Goal: Task Accomplishment & Management: Manage account settings

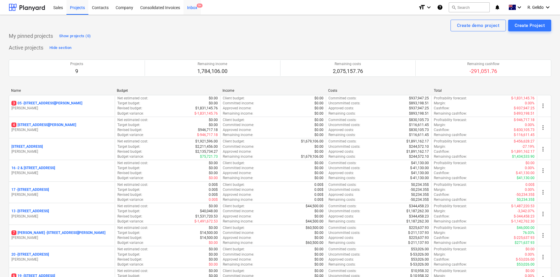
click at [192, 10] on div "Inbox 9+" at bounding box center [192, 7] width 17 height 15
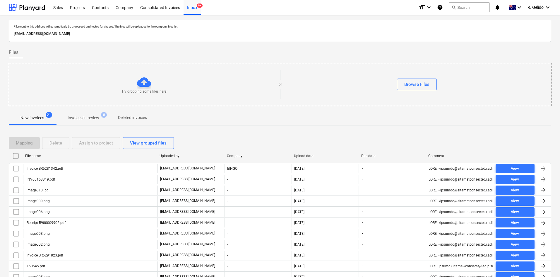
click at [302, 155] on div "Upload date" at bounding box center [325, 156] width 63 height 4
checkbox input "false"
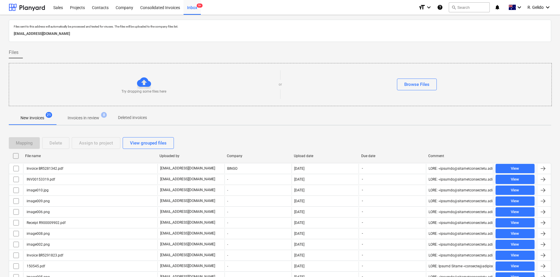
checkbox input "false"
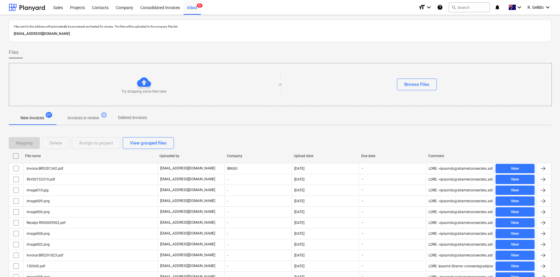
checkbox input "false"
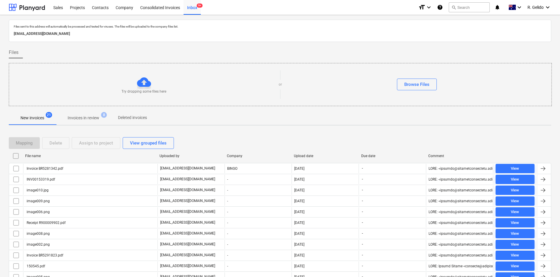
checkbox input "false"
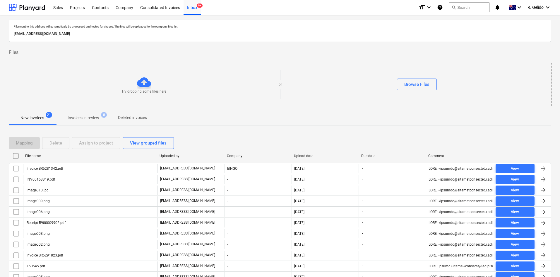
checkbox input "false"
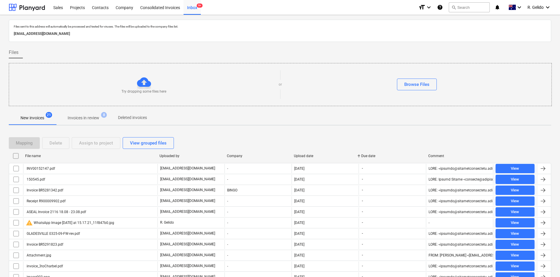
click at [302, 155] on div "Upload date" at bounding box center [325, 156] width 63 height 4
checkbox input "false"
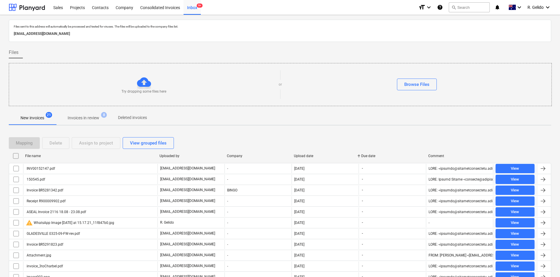
checkbox input "false"
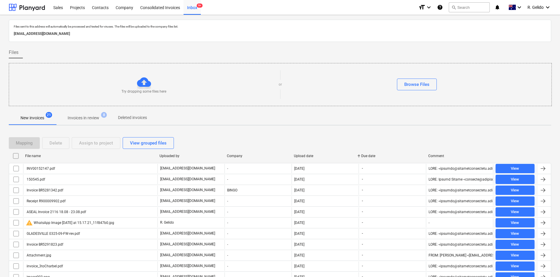
checkbox input "false"
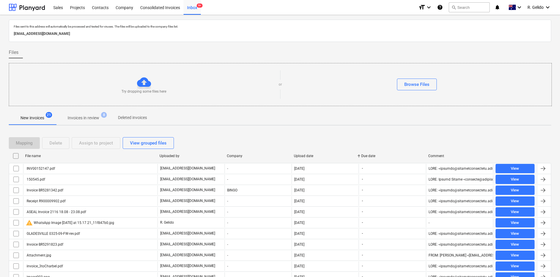
checkbox input "false"
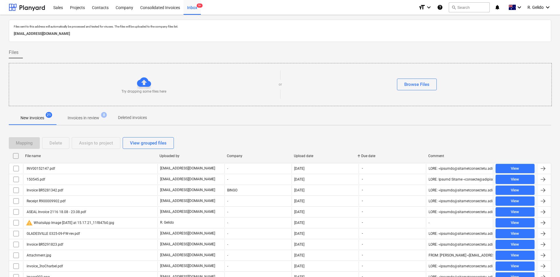
checkbox input "false"
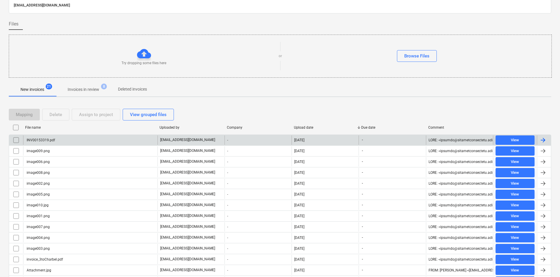
scroll to position [29, 0]
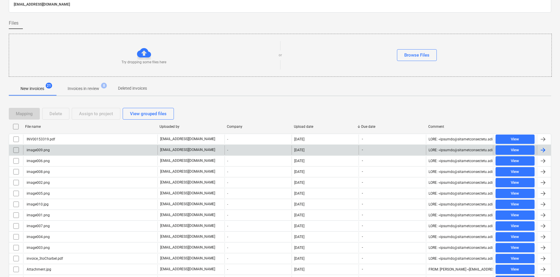
click at [54, 152] on div "image009.png" at bounding box center [90, 149] width 134 height 9
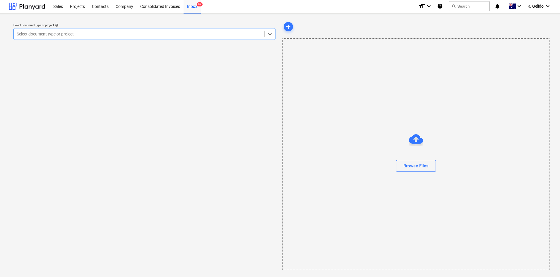
scroll to position [1, 0]
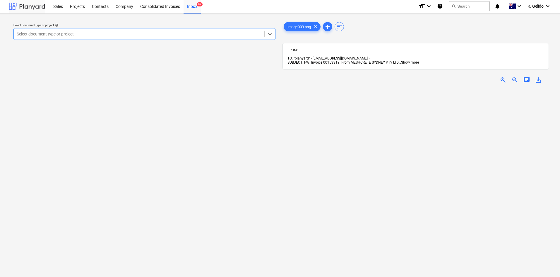
scroll to position [29, 0]
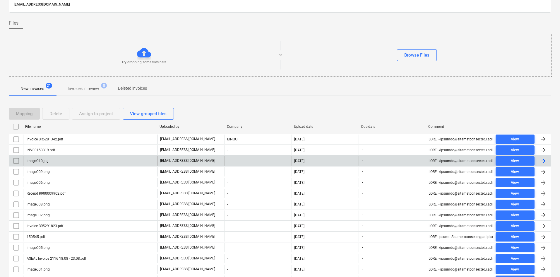
click at [54, 164] on div "image010.jpg" at bounding box center [90, 160] width 134 height 9
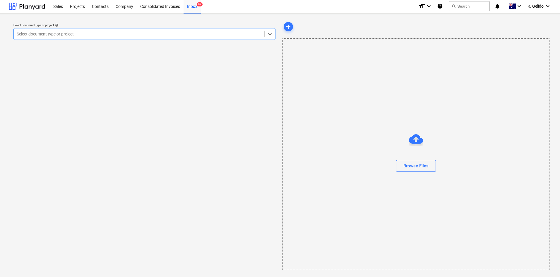
scroll to position [1, 0]
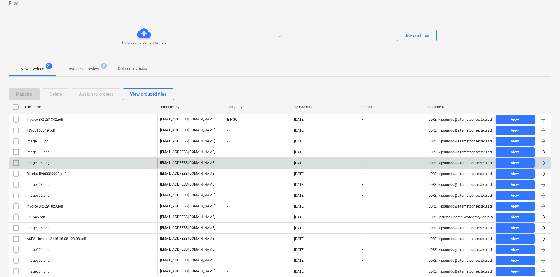
scroll to position [88, 0]
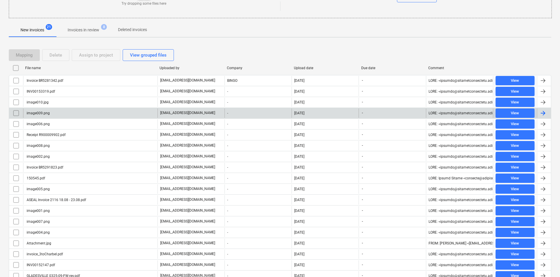
click at [54, 116] on div "image009.png" at bounding box center [90, 112] width 134 height 9
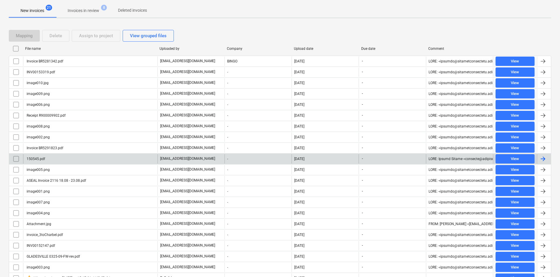
scroll to position [134, 0]
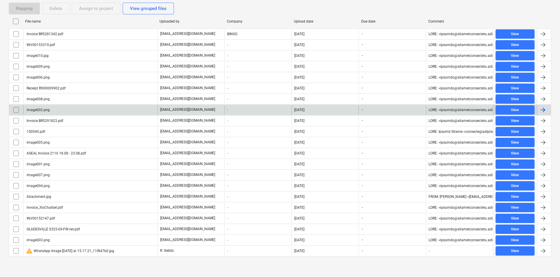
click at [57, 111] on div "image002.png" at bounding box center [90, 109] width 134 height 9
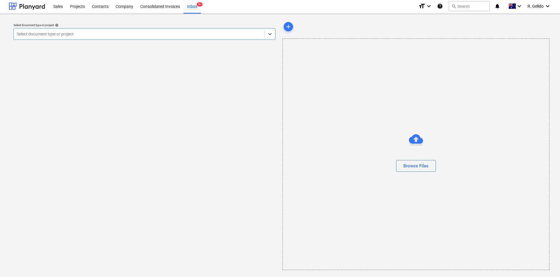
scroll to position [1, 0]
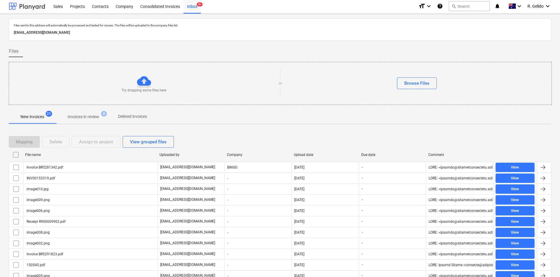
scroll to position [134, 0]
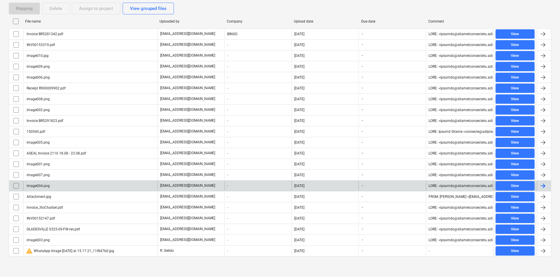
click at [61, 185] on div "image004.png" at bounding box center [90, 185] width 134 height 9
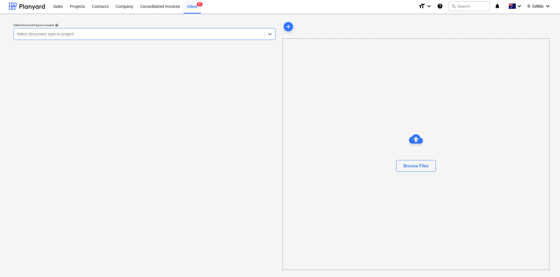
scroll to position [1, 0]
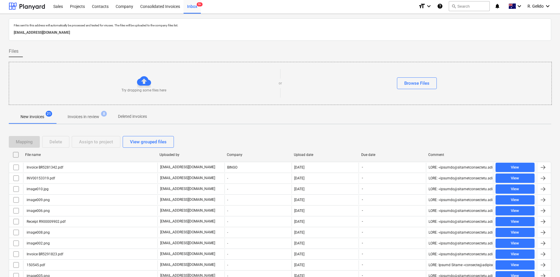
scroll to position [134, 0]
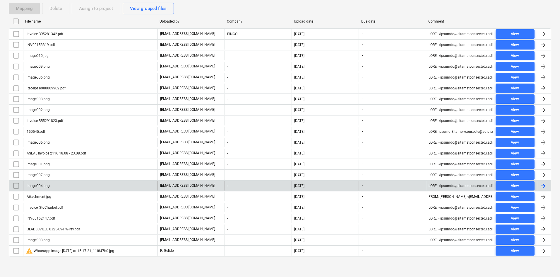
click at [16, 186] on input "checkbox" at bounding box center [15, 185] width 9 height 9
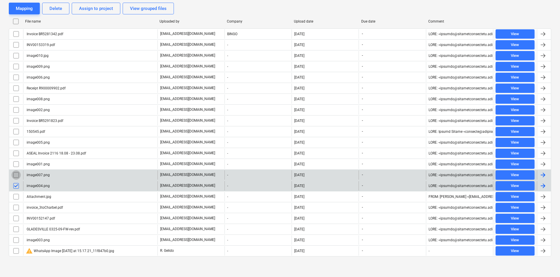
click at [18, 174] on input "checkbox" at bounding box center [15, 174] width 9 height 9
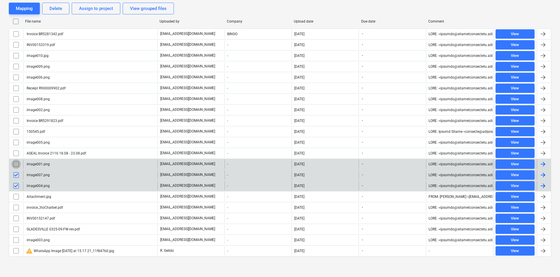
click at [18, 165] on input "checkbox" at bounding box center [15, 163] width 9 height 9
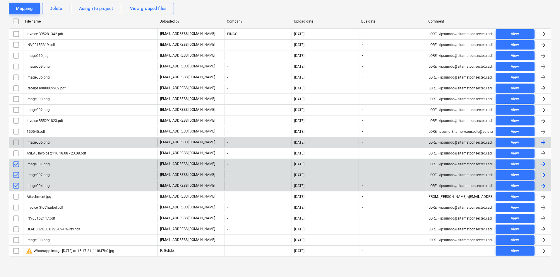
click at [18, 140] on input "checkbox" at bounding box center [15, 142] width 9 height 9
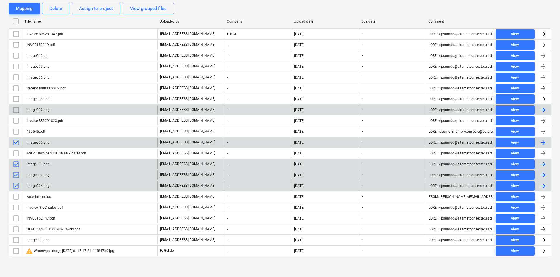
click at [16, 110] on input "checkbox" at bounding box center [15, 109] width 9 height 9
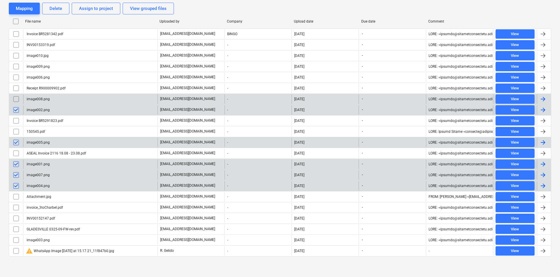
click at [18, 100] on input "checkbox" at bounding box center [15, 98] width 9 height 9
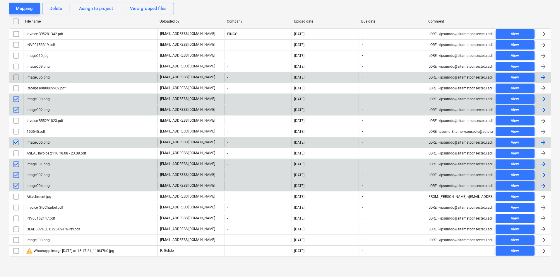
click at [16, 78] on input "checkbox" at bounding box center [15, 77] width 9 height 9
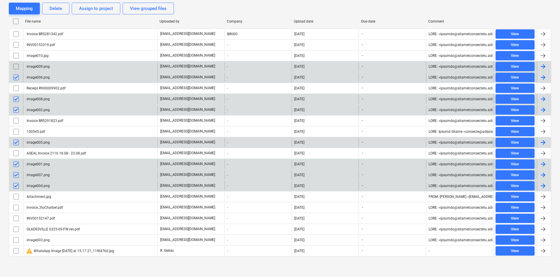
click at [16, 66] on input "checkbox" at bounding box center [15, 66] width 9 height 9
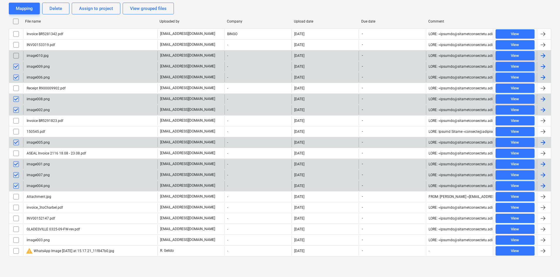
click at [15, 58] on input "checkbox" at bounding box center [15, 55] width 9 height 9
click at [59, 10] on div "Delete" at bounding box center [56, 9] width 13 height 8
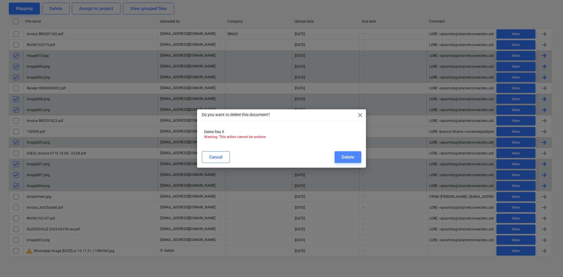
click at [343, 157] on div "Delete" at bounding box center [347, 157] width 13 height 8
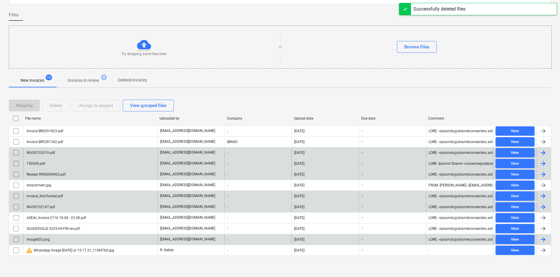
scroll to position [38, 0]
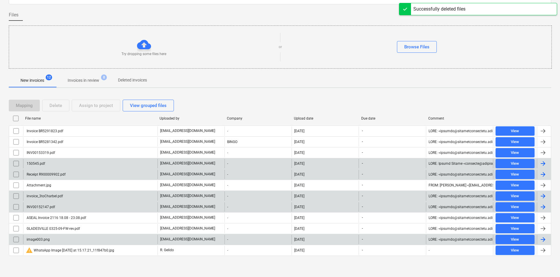
click at [302, 117] on div "Upload date" at bounding box center [325, 118] width 63 height 4
checkbox input "false"
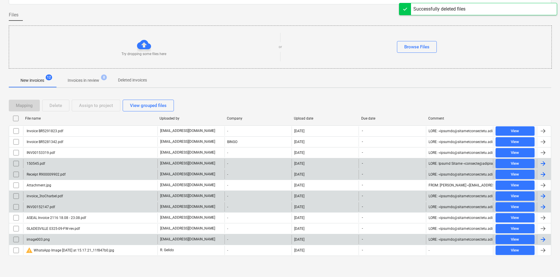
checkbox input "false"
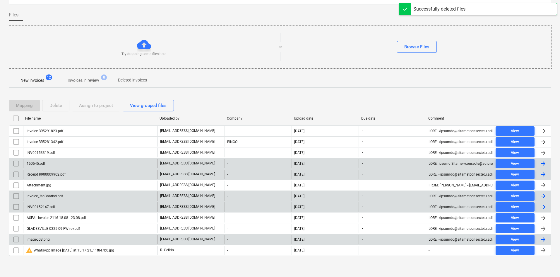
checkbox input "false"
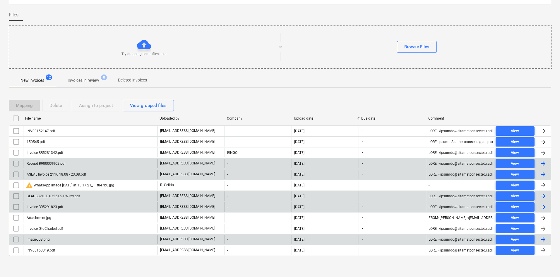
click at [302, 117] on div "Upload date" at bounding box center [325, 118] width 63 height 4
checkbox input "false"
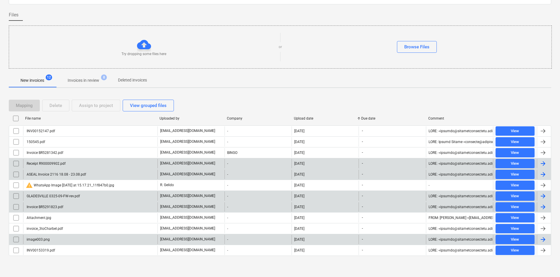
checkbox input "false"
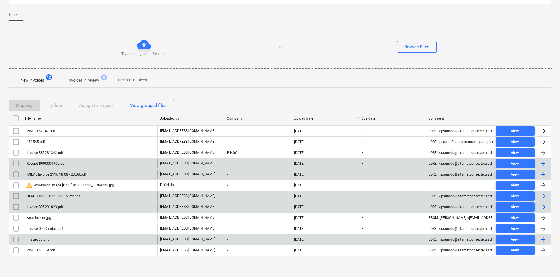
checkbox input "false"
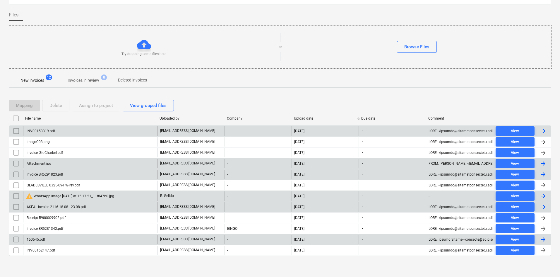
click at [89, 127] on div "INV00153319.pdf" at bounding box center [90, 130] width 134 height 9
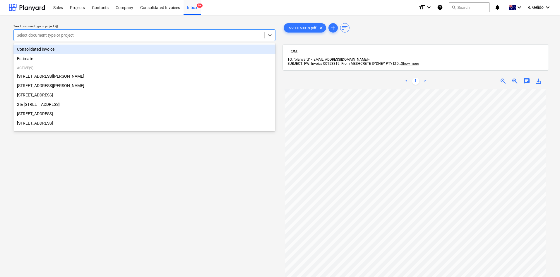
click at [91, 34] on div at bounding box center [139, 35] width 245 height 6
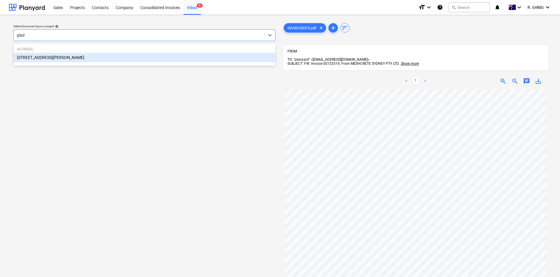
type input "glade"
click at [86, 55] on div "[STREET_ADDRESS][PERSON_NAME]" at bounding box center [144, 57] width 262 height 9
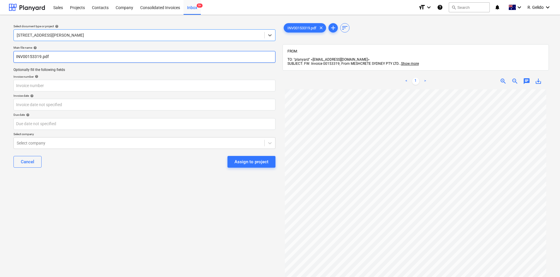
click at [16, 57] on input "INV00153319.pdf" at bounding box center [144, 57] width 262 height 12
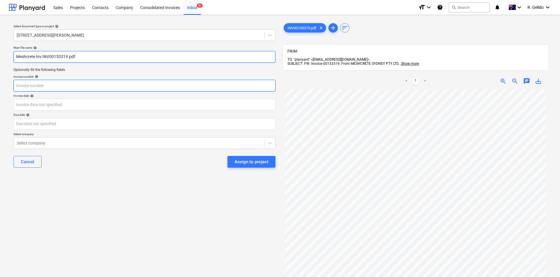
type input "Meshcrete Inv INV00153319.pdf"
click at [43, 85] on input "text" at bounding box center [144, 86] width 262 height 12
type input "00153319"
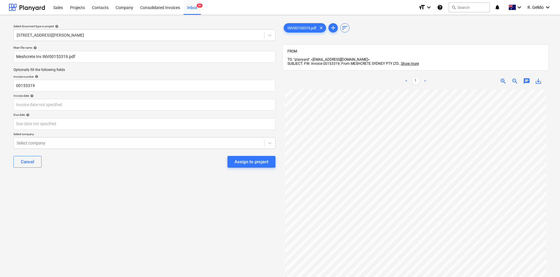
click at [85, 198] on div "Select document type or project help [STREET_ADDRESS][PERSON_NAME] file name he…" at bounding box center [145, 186] width 272 height 333
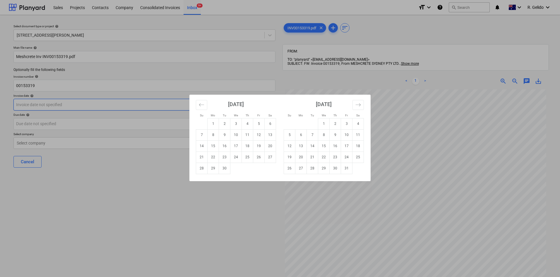
click at [57, 110] on body "Sales Projects Contacts Company Consolidated Invoices Inbox 9+ format_size keyb…" at bounding box center [280, 138] width 560 height 277
click at [217, 122] on td "1" at bounding box center [213, 123] width 11 height 11
type input "[DATE]"
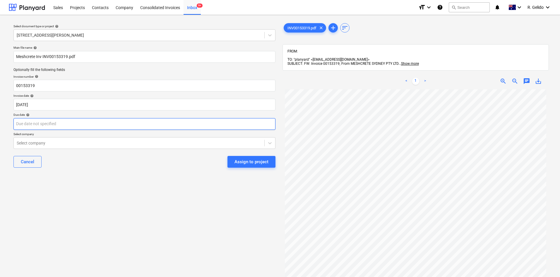
click at [124, 124] on body "Sales Projects Contacts Company Consolidated Invoices Inbox 9+ format_size keyb…" at bounding box center [280, 138] width 560 height 277
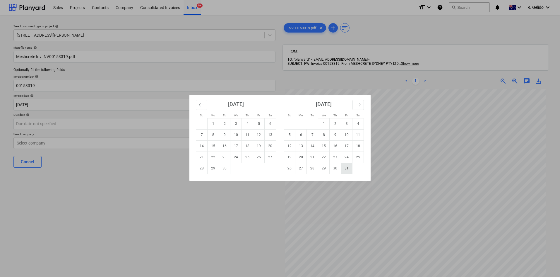
click at [345, 168] on td "31" at bounding box center [346, 168] width 11 height 11
type input "[DATE]"
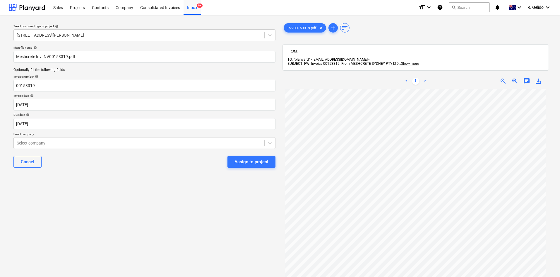
click at [141, 149] on div "Main file name help Meshcrete Inv INV00153319.pdf Optionally fill the following…" at bounding box center [144, 108] width 267 height 131
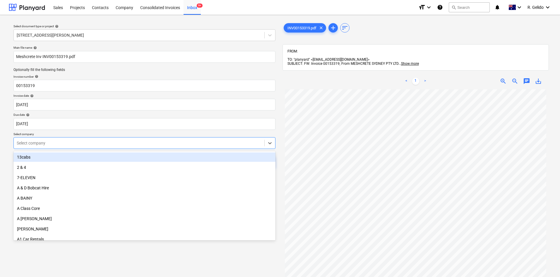
click at [131, 146] on div at bounding box center [139, 143] width 245 height 6
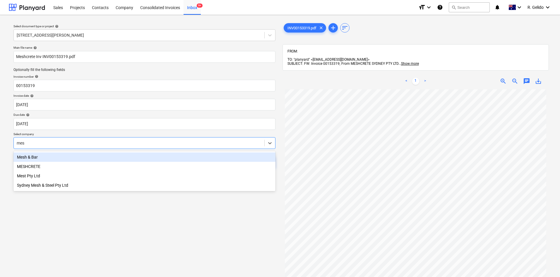
type input "mesh"
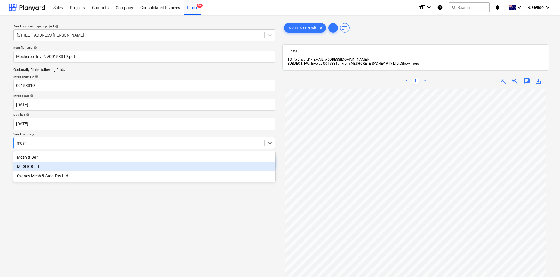
click at [77, 167] on div "MESHCRETE" at bounding box center [144, 166] width 262 height 9
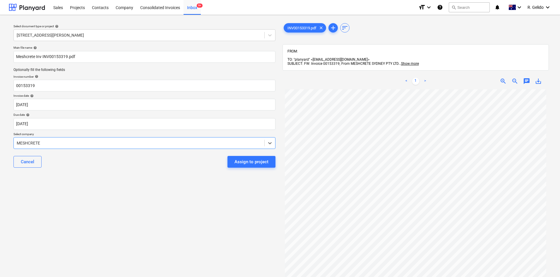
click at [140, 192] on div "Select document type or project help [STREET_ADDRESS][PERSON_NAME] file name he…" at bounding box center [145, 186] width 272 height 333
click at [254, 165] on div "Assign to project" at bounding box center [252, 162] width 34 height 8
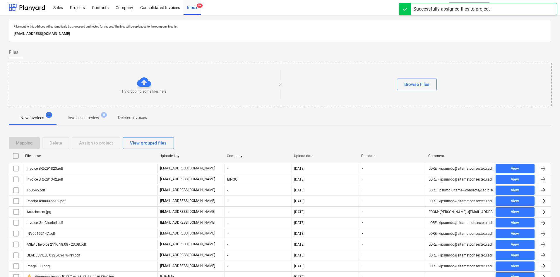
click at [301, 152] on div "Upload date" at bounding box center [325, 155] width 67 height 9
checkbox input "false"
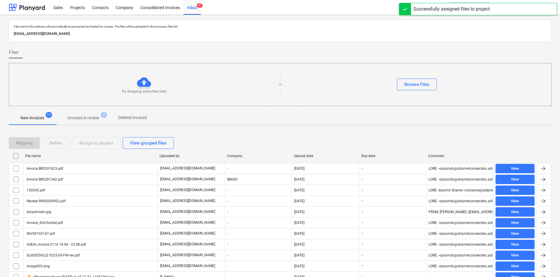
checkbox input "false"
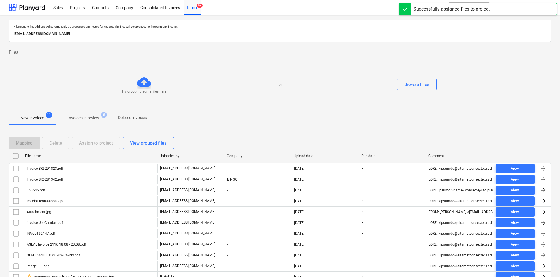
checkbox input "false"
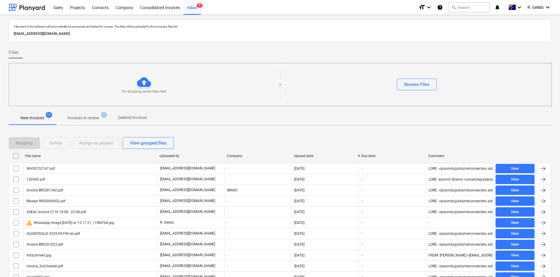
click at [304, 152] on div "Upload date" at bounding box center [325, 155] width 67 height 9
checkbox input "false"
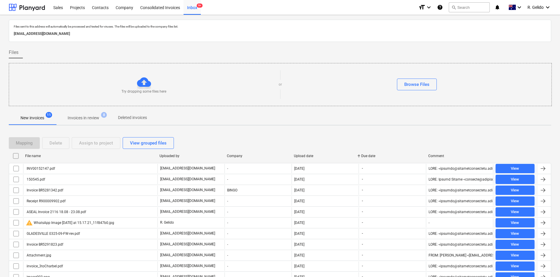
checkbox input "false"
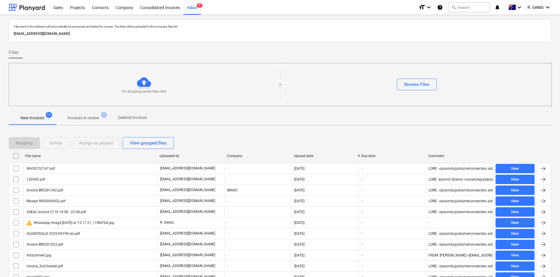
checkbox input "false"
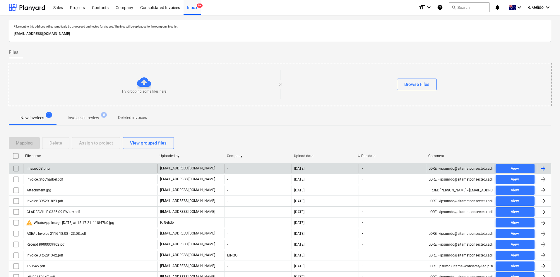
click at [110, 169] on div "image003.png" at bounding box center [90, 168] width 134 height 9
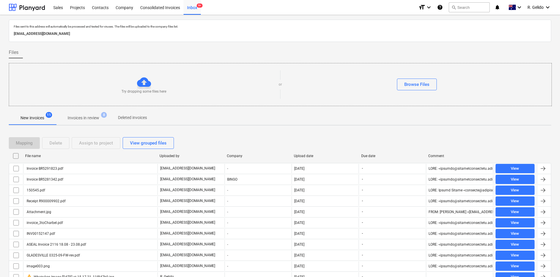
click at [299, 152] on div "Upload date" at bounding box center [325, 155] width 67 height 9
checkbox input "false"
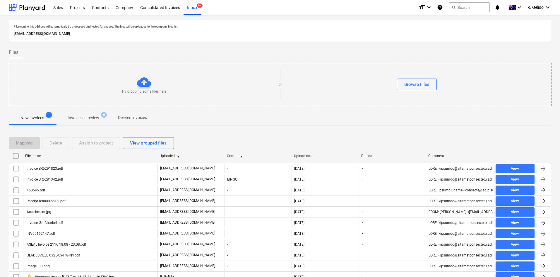
checkbox input "false"
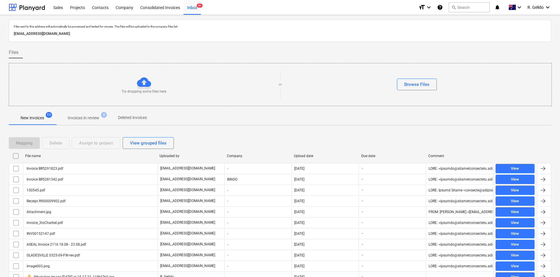
checkbox input "false"
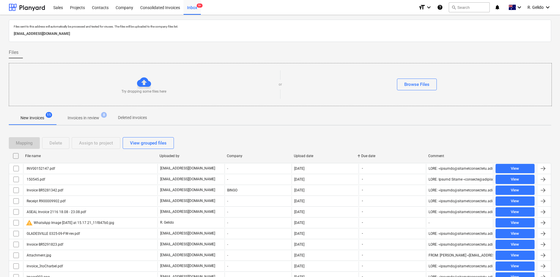
click at [304, 157] on div "Upload date" at bounding box center [325, 156] width 63 height 4
checkbox input "false"
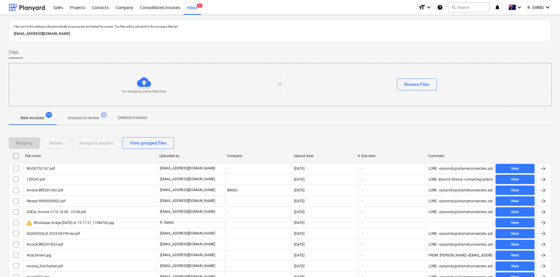
checkbox input "false"
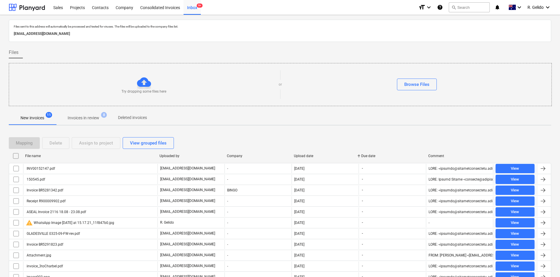
checkbox input "false"
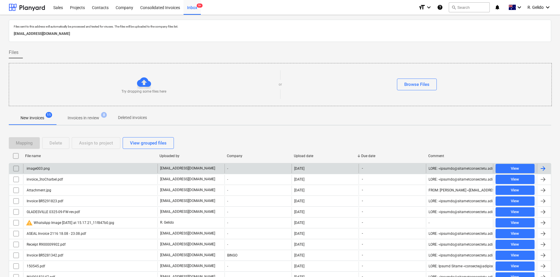
click at [14, 169] on input "checkbox" at bounding box center [15, 168] width 9 height 9
click at [59, 144] on div "Delete" at bounding box center [56, 143] width 13 height 8
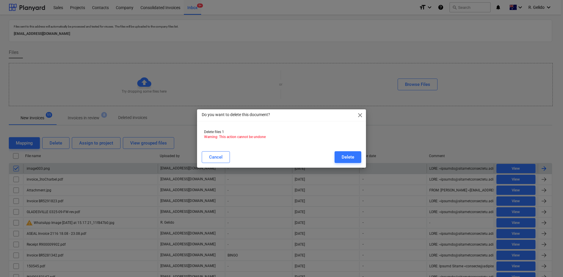
click at [464, 39] on div "Do you want to delete this document? close Delete files 1 Warning: This action …" at bounding box center [281, 138] width 563 height 277
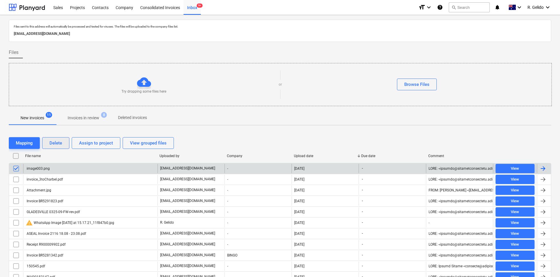
click at [63, 144] on button "Delete" at bounding box center [55, 143] width 27 height 12
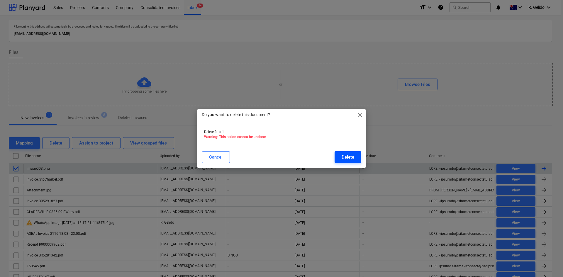
click at [343, 156] on div "Delete" at bounding box center [347, 157] width 13 height 8
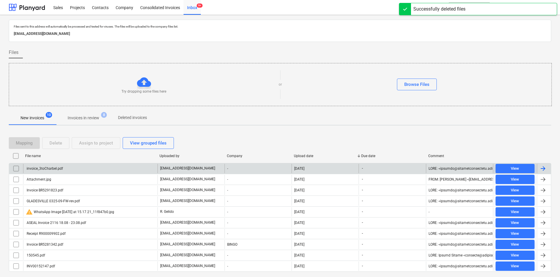
click at [91, 120] on p "Invoices in review" at bounding box center [84, 118] width 32 height 6
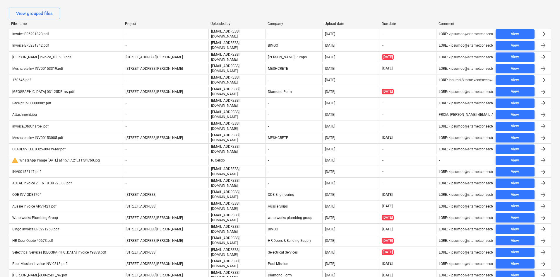
scroll to position [121, 0]
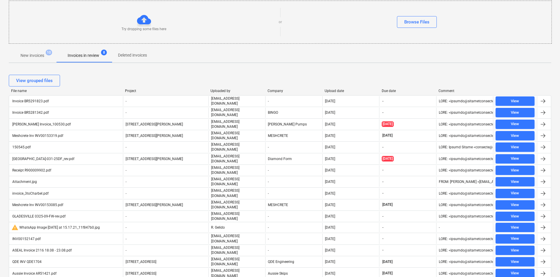
click at [34, 52] on p "New invoices" at bounding box center [33, 55] width 24 height 6
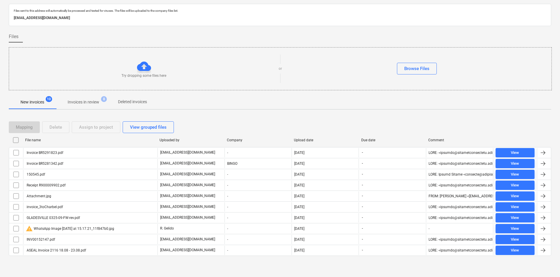
scroll to position [16, 0]
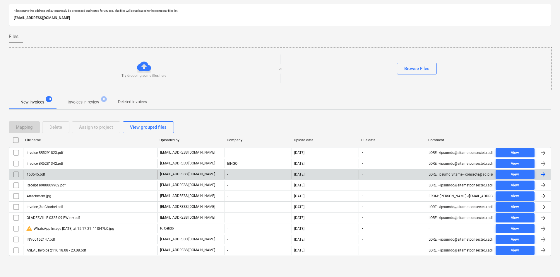
click at [63, 175] on div "150545.pdf" at bounding box center [90, 174] width 134 height 9
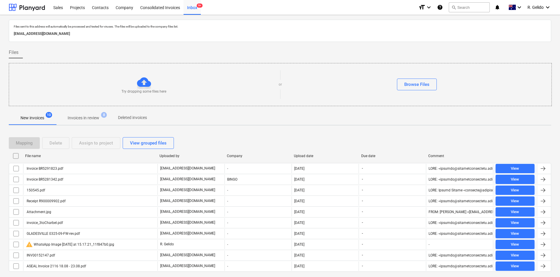
scroll to position [16, 0]
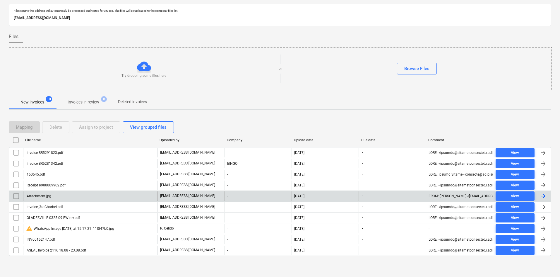
click at [83, 199] on div "Attachment.jpg" at bounding box center [90, 195] width 134 height 9
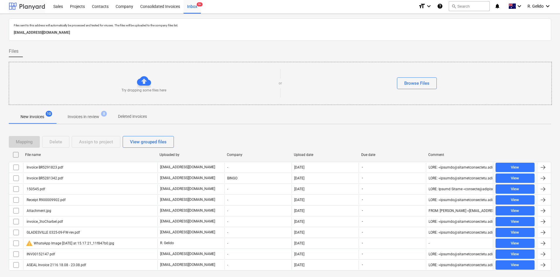
scroll to position [16, 0]
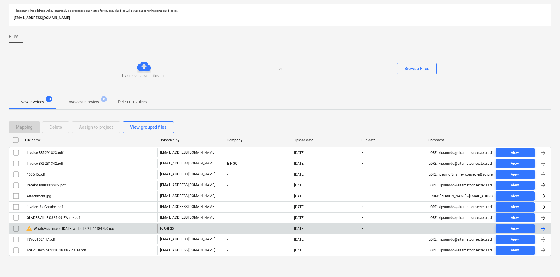
click at [80, 229] on div "warning WhatsApp Image [DATE] at 15.17.21_11f847b0.jpg" at bounding box center [70, 228] width 88 height 7
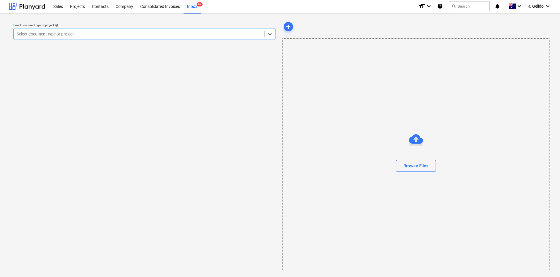
scroll to position [1, 0]
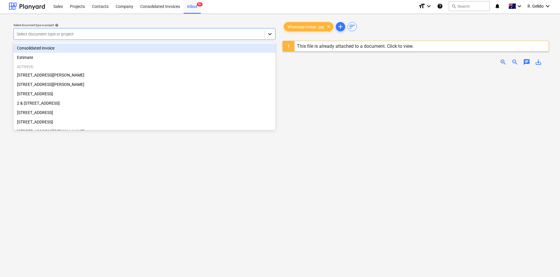
click at [271, 34] on icon at bounding box center [270, 34] width 6 height 6
click at [78, 50] on div "Consolidated invoice" at bounding box center [144, 47] width 262 height 9
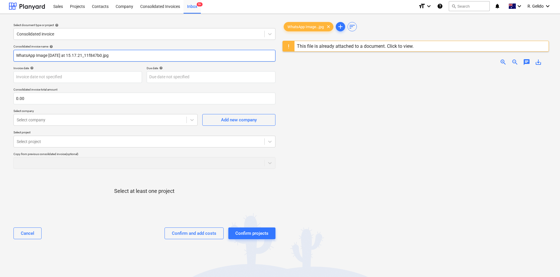
drag, startPoint x: 121, startPoint y: 56, endPoint x: 0, endPoint y: 56, distance: 121.0
click at [0, 56] on div "Select document type or project help Consolidated invoice Consolidated invoice …" at bounding box center [280, 176] width 560 height 324
type input "Abuid Inv 025"
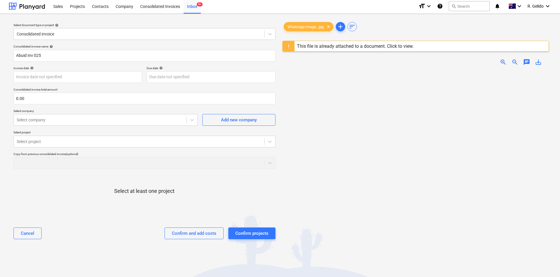
click at [83, 181] on div "Select at least one project" at bounding box center [144, 195] width 262 height 45
click at [81, 195] on div at bounding box center [144, 201] width 262 height 12
click at [74, 187] on div "Select at least one project" at bounding box center [144, 195] width 262 height 45
click at [144, 6] on div "Consolidated Invoices" at bounding box center [160, 6] width 47 height 15
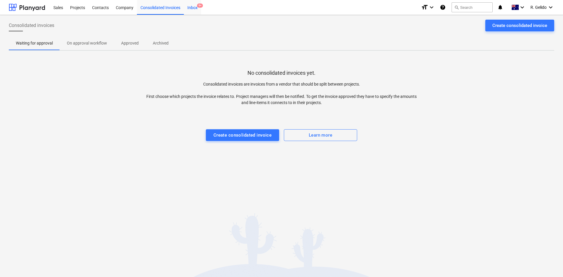
click at [193, 7] on div "Inbox 9+" at bounding box center [192, 7] width 17 height 15
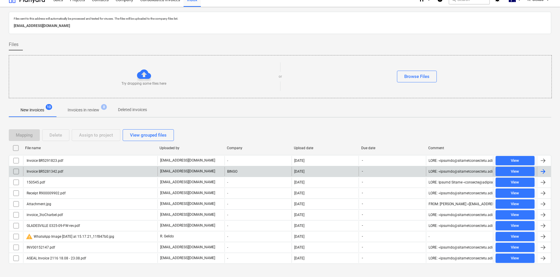
scroll to position [16, 0]
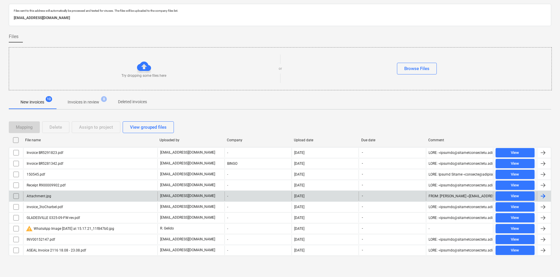
click at [68, 194] on div "Attachment.jpg" at bounding box center [90, 195] width 134 height 9
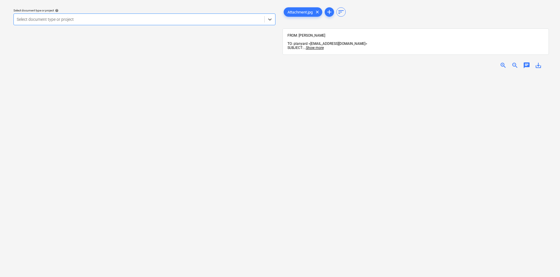
scroll to position [1, 0]
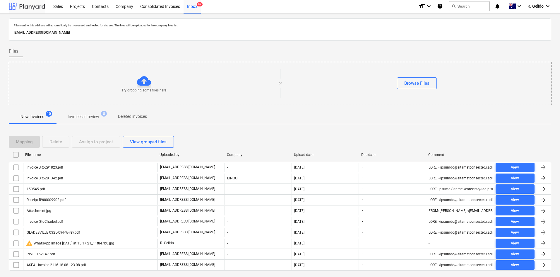
scroll to position [16, 0]
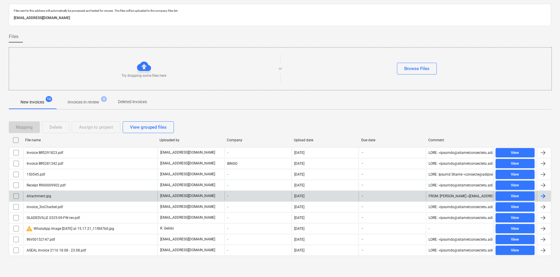
click at [70, 195] on div "Attachment.jpg" at bounding box center [90, 195] width 134 height 9
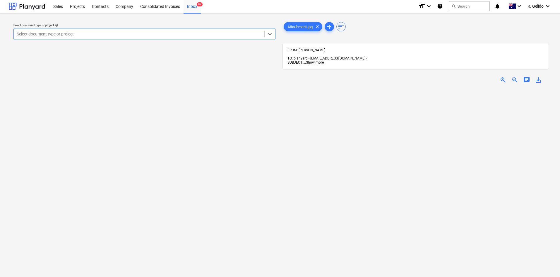
scroll to position [16, 0]
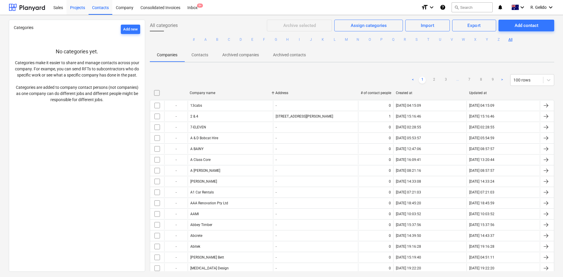
click at [76, 5] on div "Projects" at bounding box center [78, 7] width 22 height 15
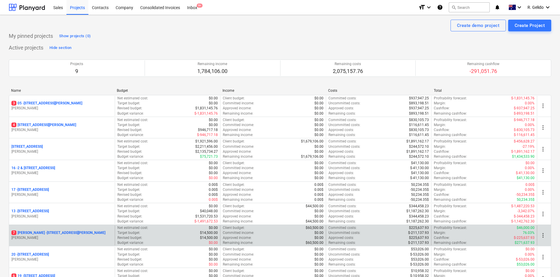
click at [40, 233] on p "7 Chapman - 8 Chapman Street, Gladesville" at bounding box center [58, 232] width 94 height 5
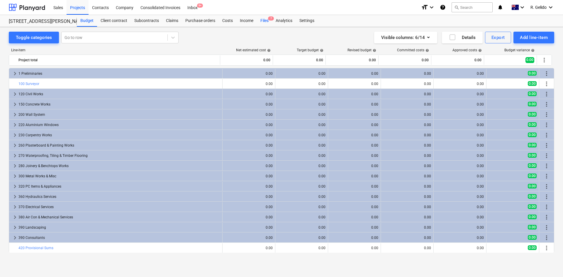
click at [263, 21] on div "Files 7" at bounding box center [264, 21] width 15 height 12
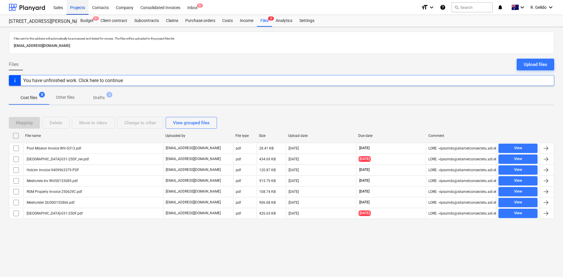
click at [81, 9] on div "Projects" at bounding box center [78, 7] width 22 height 15
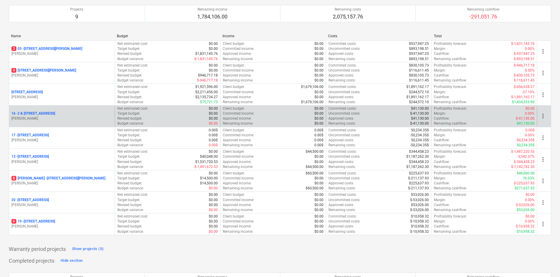
scroll to position [59, 0]
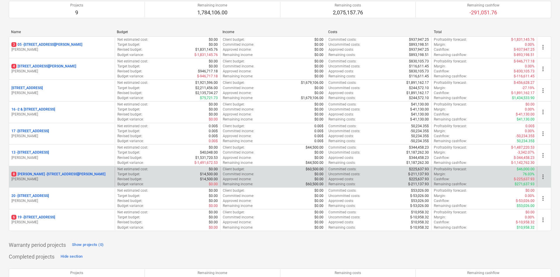
click at [65, 173] on p "8 Chapman - 8 Chapman Street, Gladesville" at bounding box center [58, 174] width 94 height 5
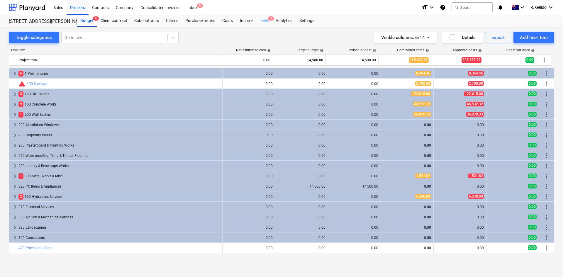
click at [262, 21] on div "Files 8" at bounding box center [264, 21] width 15 height 12
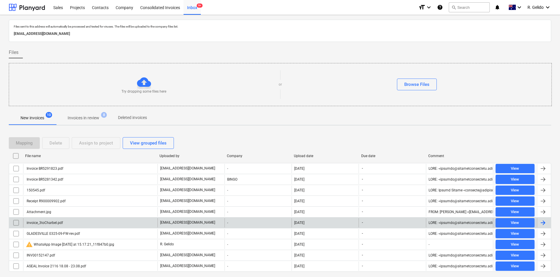
click at [133, 223] on div "invoice_3toCharbel.pdf" at bounding box center [90, 222] width 134 height 9
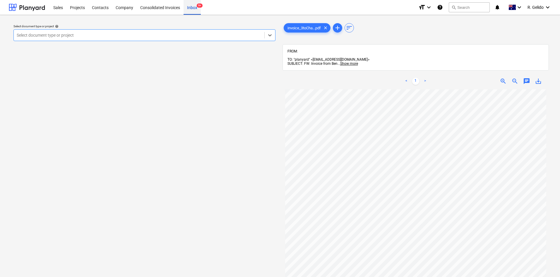
click at [195, 7] on div "Inbox 9+" at bounding box center [192, 7] width 17 height 15
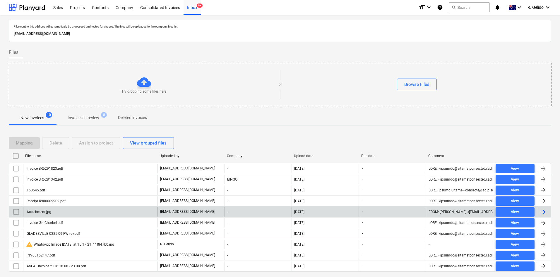
scroll to position [16, 0]
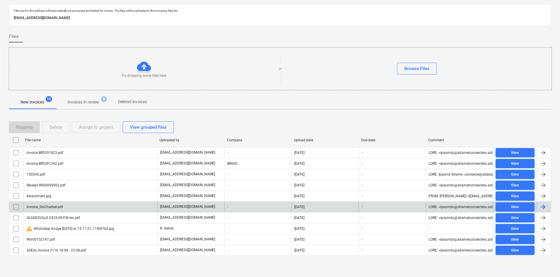
click at [59, 207] on div "invoice_3toCharbel.pdf" at bounding box center [44, 207] width 37 height 4
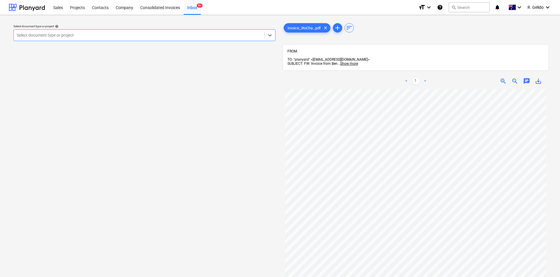
click at [180, 38] on div at bounding box center [139, 35] width 245 height 6
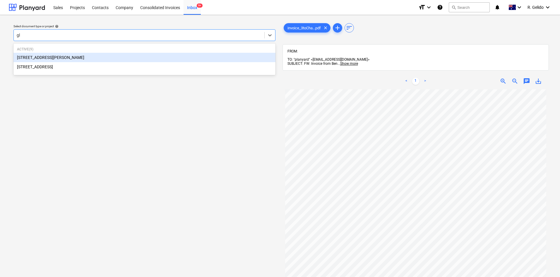
type input "gla"
click at [153, 55] on div "[STREET_ADDRESS][PERSON_NAME]" at bounding box center [144, 57] width 262 height 9
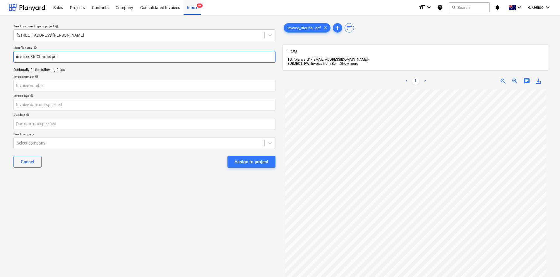
drag, startPoint x: 60, startPoint y: 55, endPoint x: 19, endPoint y: 54, distance: 41.0
click at [19, 54] on input "invoice_3toCharbel.pdf" at bounding box center [144, 57] width 262 height 12
click at [28, 56] on input "invoice_3toCharbel.pdf" at bounding box center [144, 57] width 262 height 12
click at [14, 56] on input "invoice_3toCharbel.pdf" at bounding box center [144, 57] width 262 height 12
click at [73, 56] on input "Altanhuyag invoice_3toCharbel.pdf" at bounding box center [144, 57] width 262 height 12
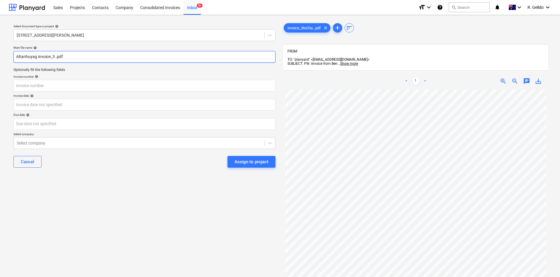
click at [38, 55] on input "Altanhuyag invoice_3 .pdf" at bounding box center [144, 57] width 262 height 12
click at [36, 57] on input "Altanhuyag Invoice_3 .pdf" at bounding box center [144, 57] width 262 height 12
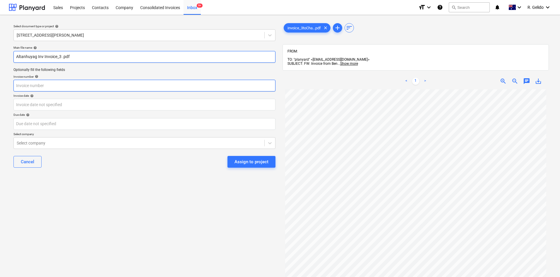
type input "Altanhuyag Inv Invoice_3 .pdf"
click at [49, 84] on input "text" at bounding box center [144, 86] width 262 height 12
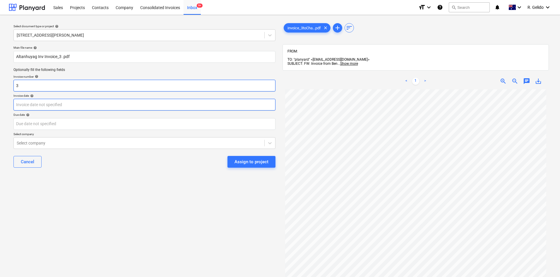
type input "3"
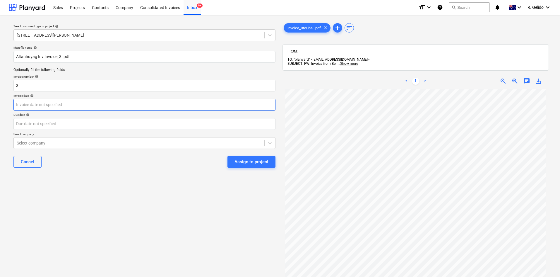
click at [50, 105] on body "Sales Projects Contacts Company Consolidated Invoices Inbox 9+ format_size keyb…" at bounding box center [280, 138] width 560 height 277
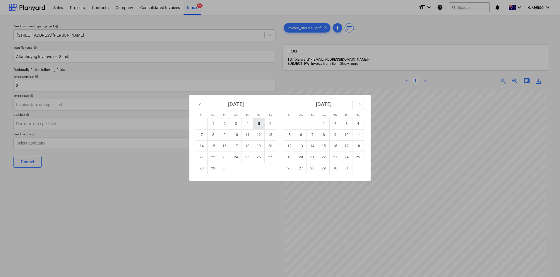
click at [258, 126] on td "5" at bounding box center [258, 123] width 11 height 11
type input "05 Sep 2025"
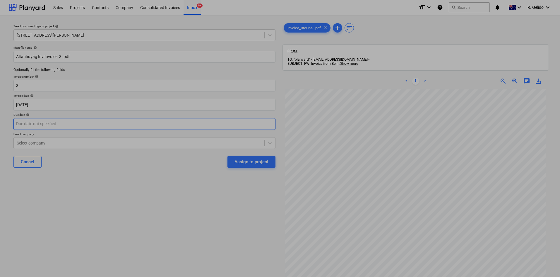
click at [53, 127] on body "Sales Projects Contacts Company Consolidated Invoices Inbox 9+ format_size keyb…" at bounding box center [280, 138] width 560 height 277
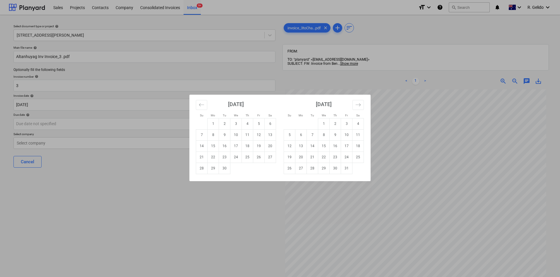
click at [395, 165] on div "Su Mo Tu We Th Fr Sa Su Mo Tu We Th Fr Sa August 2025 1 2 3 4 5 6 7 8 9 10 11 1…" at bounding box center [280, 138] width 560 height 277
click at [72, 126] on body "Sales Projects Contacts Company Consolidated Invoices Inbox 9+ format_size keyb…" at bounding box center [280, 138] width 560 height 277
click at [260, 125] on td "5" at bounding box center [258, 123] width 11 height 11
type input "05 Sep 2025"
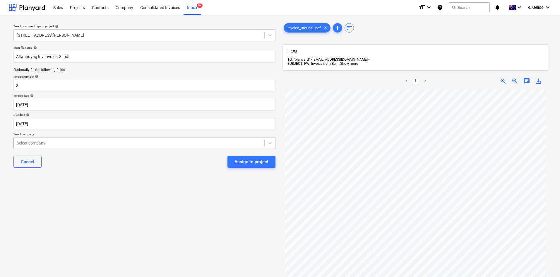
click at [136, 144] on div at bounding box center [139, 143] width 245 height 6
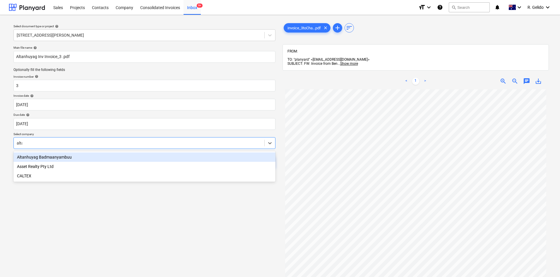
type input "altan"
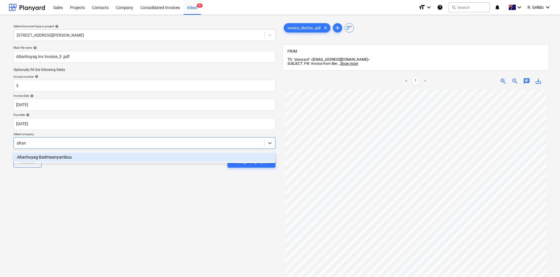
click at [141, 155] on div "Altanhuyag Badmaanyambuu" at bounding box center [144, 156] width 262 height 9
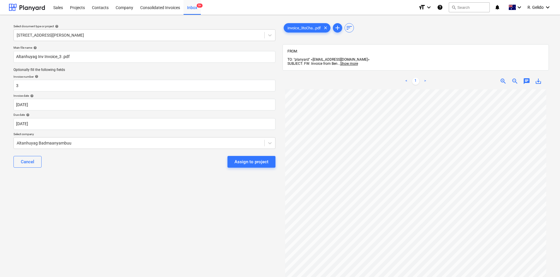
click at [137, 178] on div "Select document type or project help 8 Chapman Street, Gladesville Main file na…" at bounding box center [145, 186] width 272 height 333
click at [122, 173] on div "Main file name help Altanhuyag Inv Invoice_3 .pdf Optionally fill the following…" at bounding box center [144, 108] width 267 height 131
click at [207, 214] on div "Select document type or project help 8 Chapman Street, Gladesville Main file na…" at bounding box center [145, 186] width 272 height 333
click at [96, 179] on div "Select document type or project help 8 Chapman Street, Gladesville Main file na…" at bounding box center [145, 186] width 272 height 333
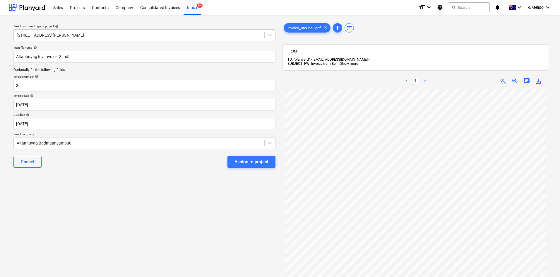
scroll to position [59, 0]
click at [173, 185] on div "Select document type or project help 8 Chapman Street, Gladesville Main file na…" at bounding box center [145, 186] width 272 height 333
click at [251, 162] on div "Assign to project" at bounding box center [252, 162] width 34 height 8
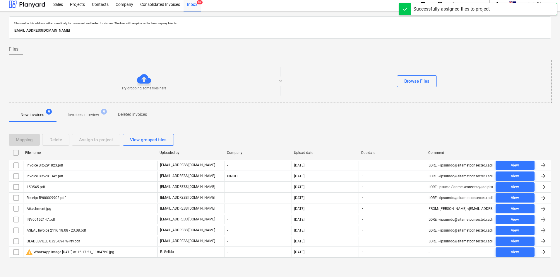
scroll to position [5, 0]
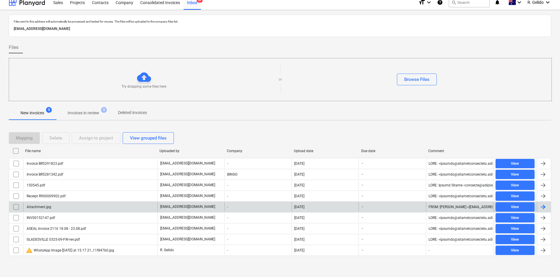
click at [82, 205] on div "Attachment.jpg" at bounding box center [90, 206] width 134 height 9
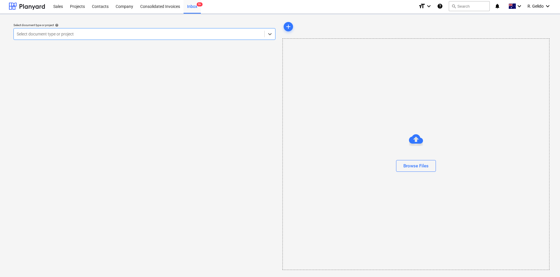
scroll to position [1, 0]
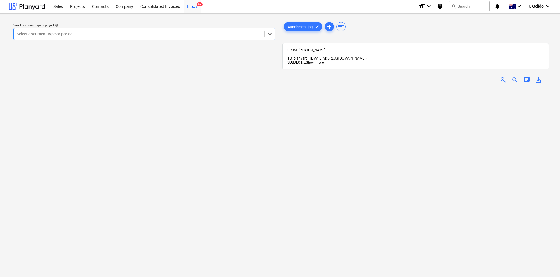
scroll to position [5, 0]
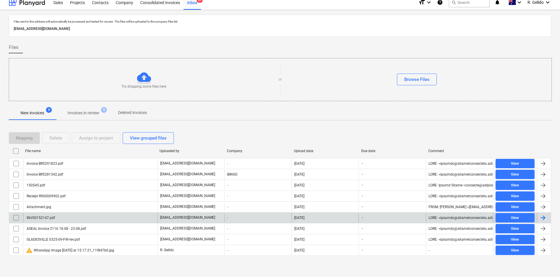
click at [90, 218] on div "INV00152147.pdf" at bounding box center [90, 217] width 134 height 9
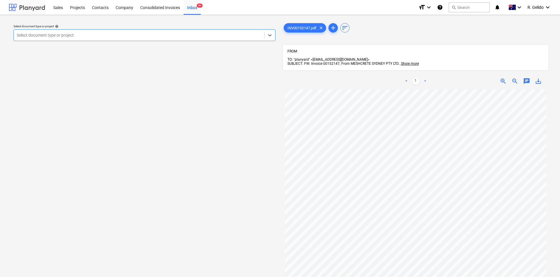
scroll to position [5, 0]
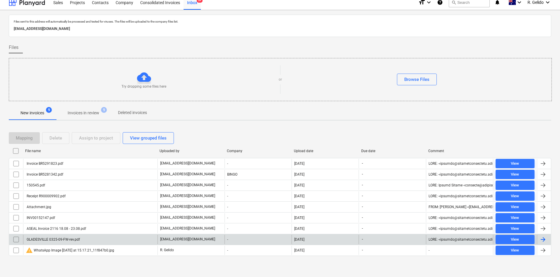
click at [101, 239] on div "GLADESVILLE 0325-09-FW-rev.pdf" at bounding box center [90, 239] width 134 height 9
